Goal: Check status: Check status

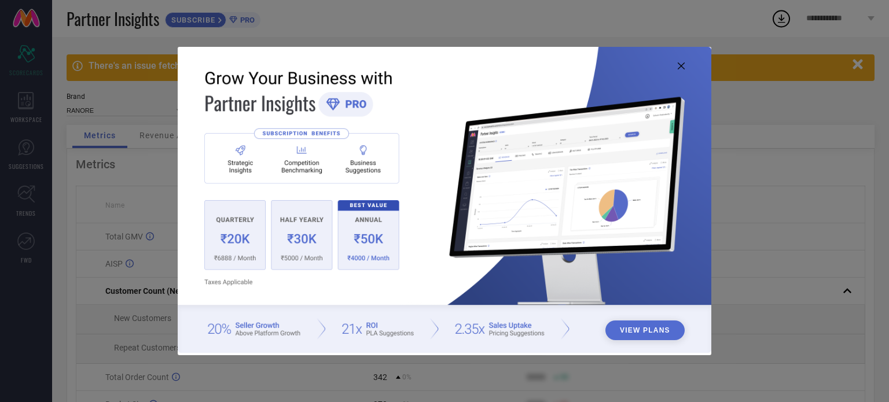
click at [682, 69] on icon at bounding box center [681, 65] width 7 height 7
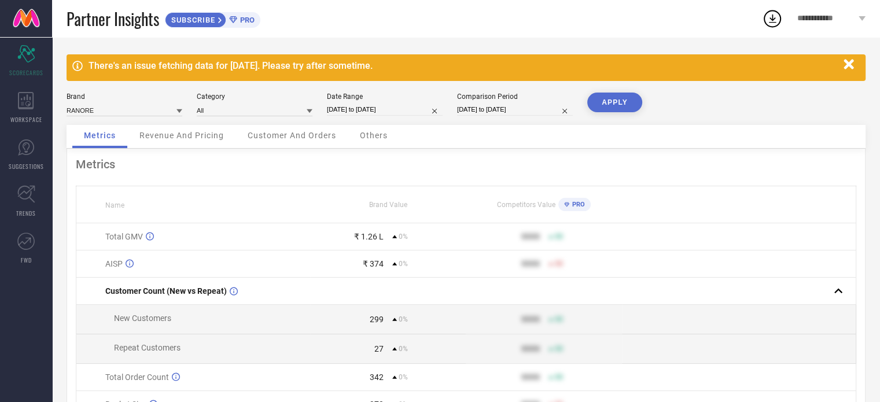
click at [850, 67] on icon "button" at bounding box center [849, 64] width 10 height 10
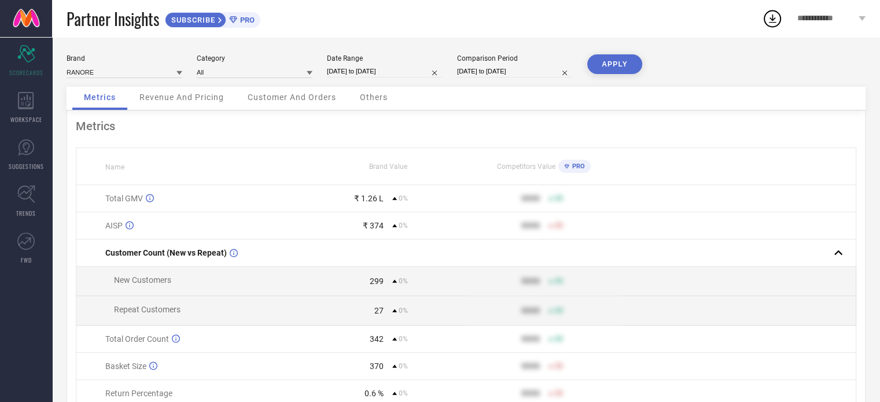
select select "7"
select select "2025"
select select "8"
select select "2025"
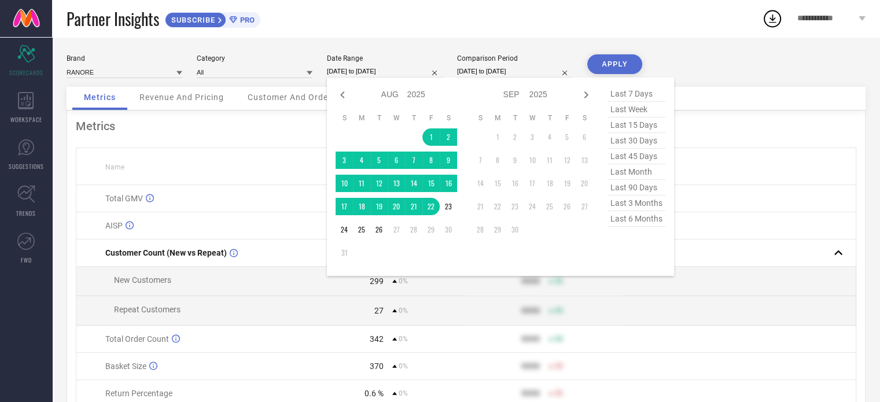
click at [379, 68] on input "[DATE] to [DATE]" at bounding box center [385, 71] width 116 height 12
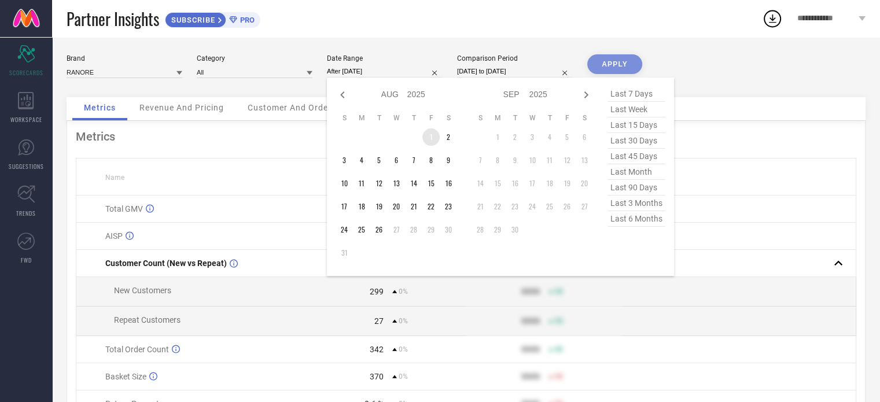
click at [429, 142] on td "1" at bounding box center [430, 136] width 17 height 17
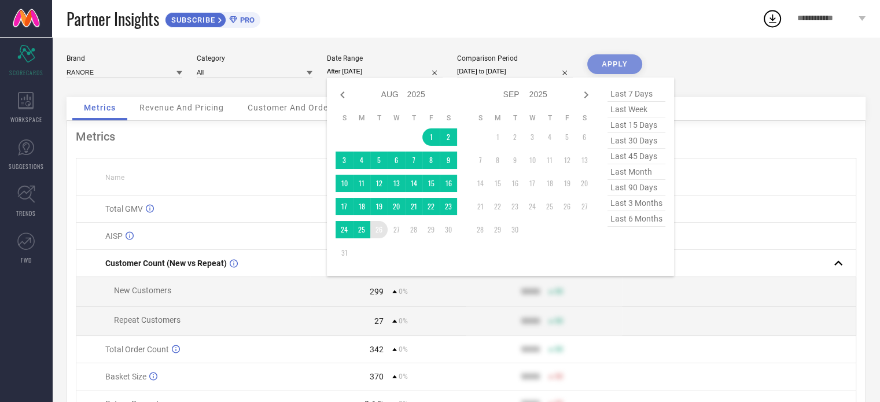
type input "[DATE] to [DATE]"
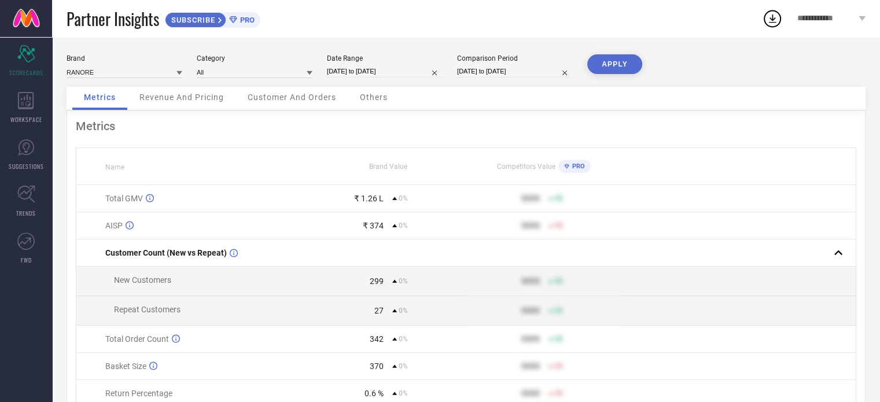
select select "7"
select select "2025"
select select "8"
select select "2025"
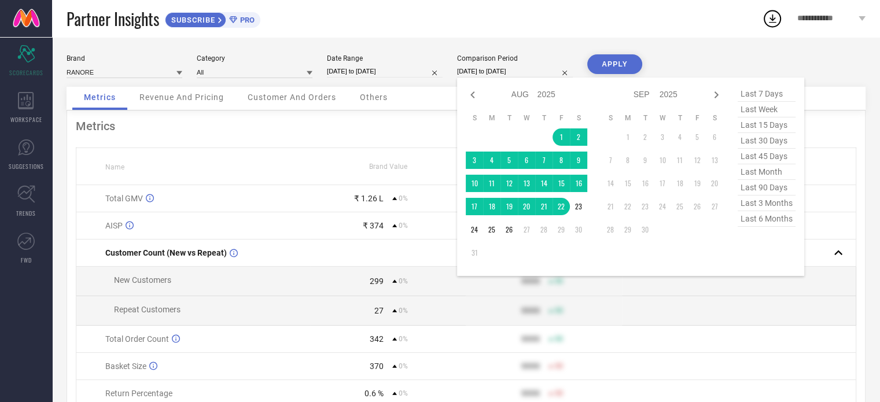
click at [481, 71] on input "[DATE] to [DATE]" at bounding box center [515, 71] width 116 height 12
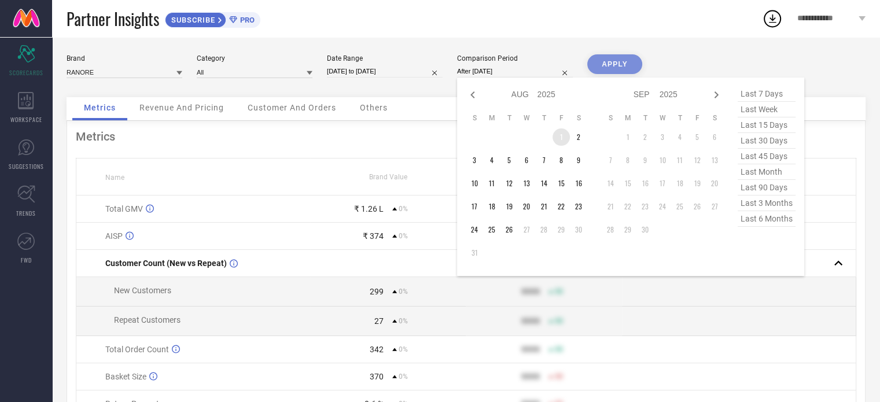
click at [562, 135] on td "1" at bounding box center [561, 136] width 17 height 17
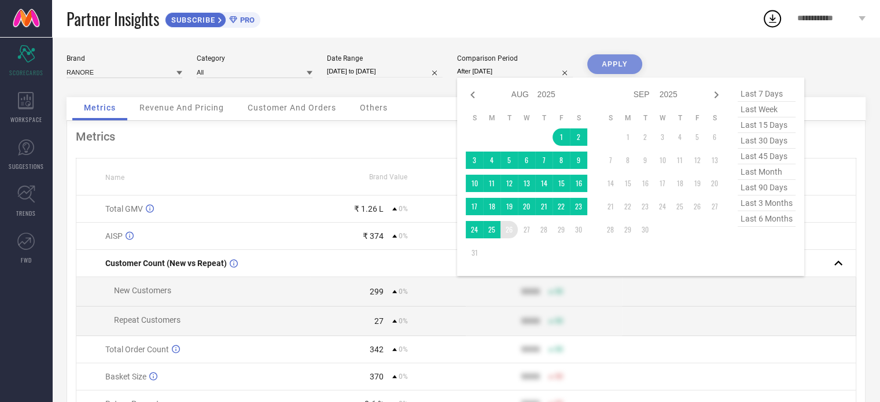
type input "[DATE] to [DATE]"
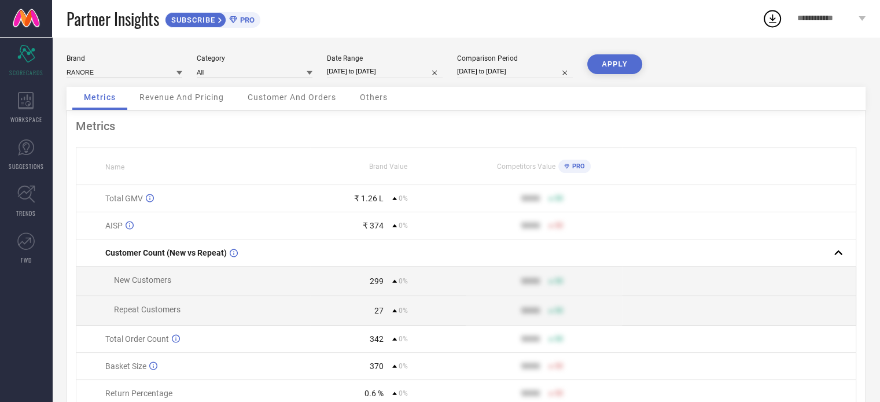
click at [620, 60] on button "APPLY" at bounding box center [614, 64] width 55 height 20
